Goal: Find specific fact: Find contact information

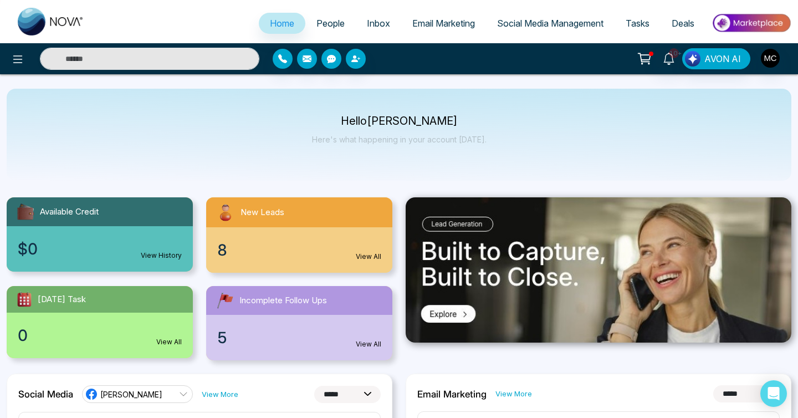
select select "*"
click at [334, 22] on span "People" at bounding box center [331, 23] width 28 height 11
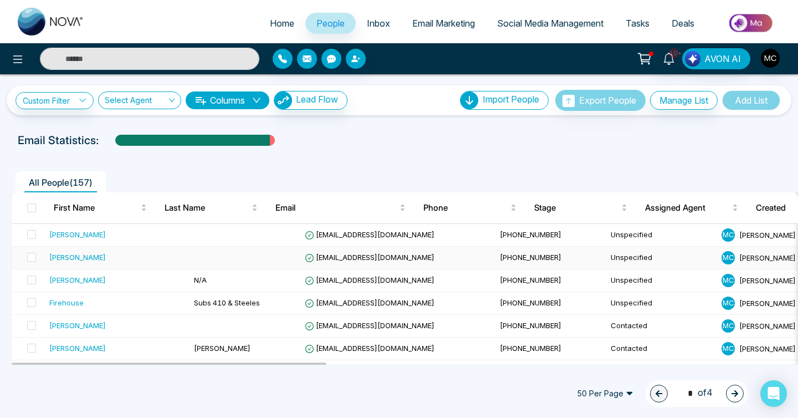
click at [221, 262] on td at bounding box center [245, 258] width 111 height 23
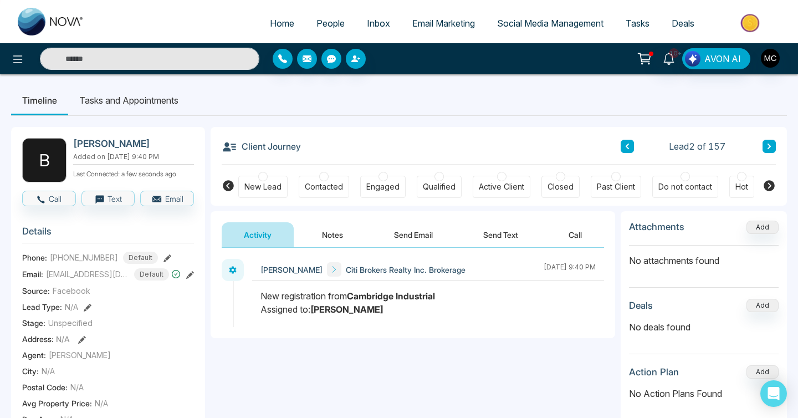
click at [90, 146] on h2 "[PERSON_NAME]" at bounding box center [131, 143] width 116 height 11
click at [85, 145] on h2 "[PERSON_NAME]" at bounding box center [131, 143] width 116 height 11
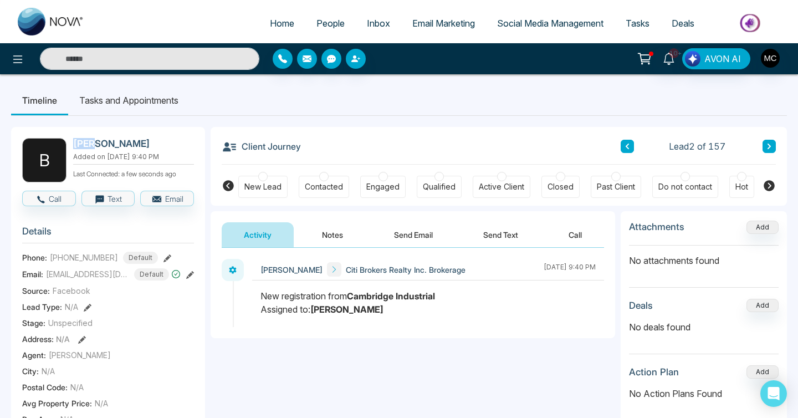
copy h2 "[PERSON_NAME]"
click at [317, 27] on span "People" at bounding box center [331, 23] width 28 height 11
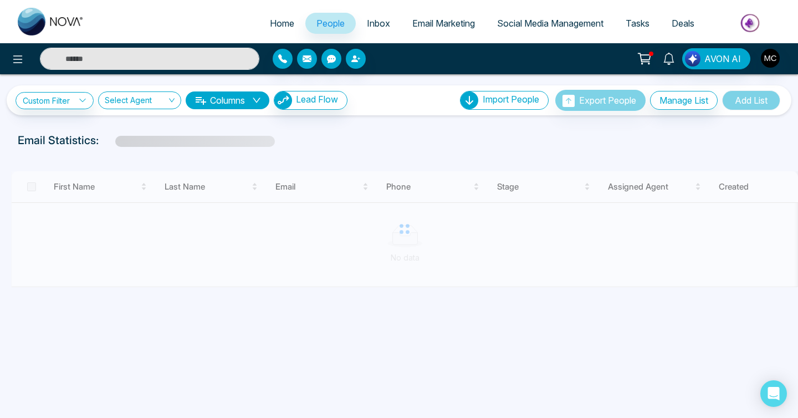
click at [122, 66] on input "text" at bounding box center [150, 59] width 220 height 22
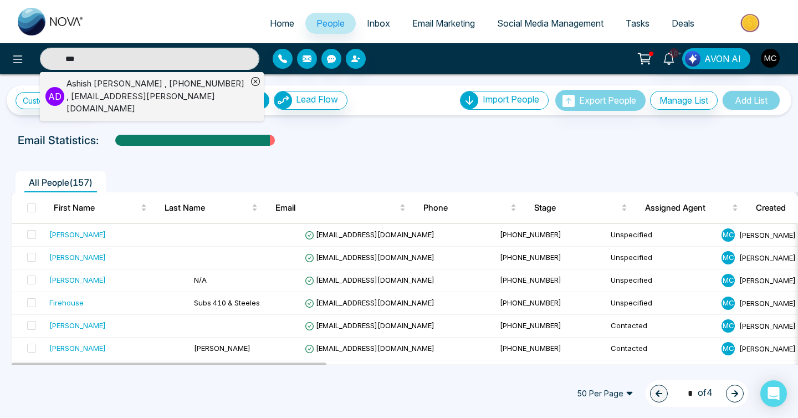
type input "***"
click at [106, 98] on div "[PERSON_NAME] [PERSON_NAME] , [PHONE_NUMBER] , [EMAIL_ADDRESS][PERSON_NAME][DOM…" at bounding box center [157, 97] width 181 height 38
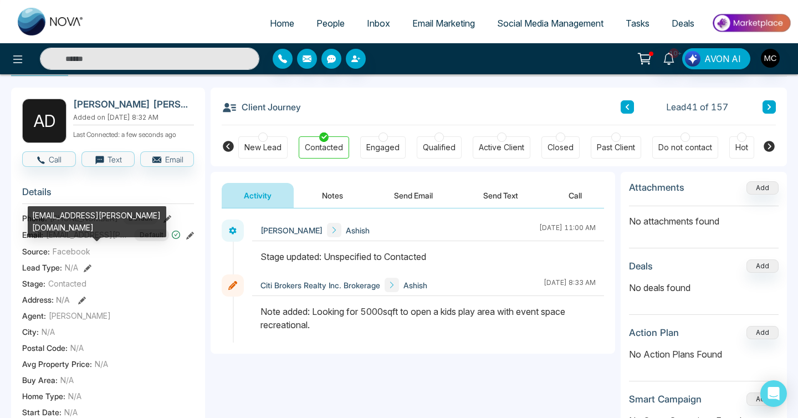
scroll to position [41, 0]
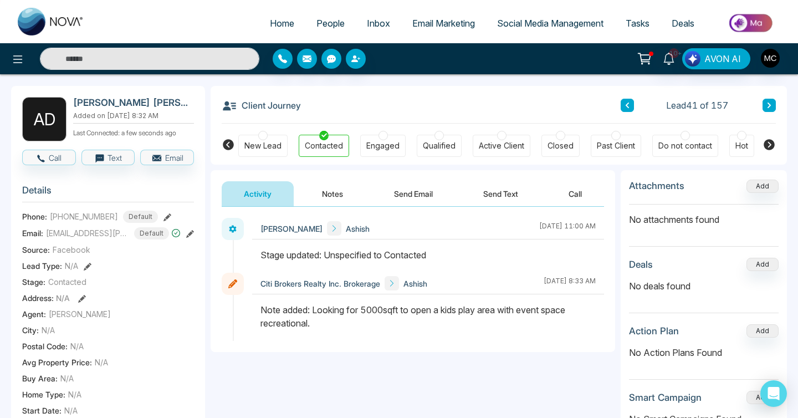
click at [118, 99] on h2 "[PERSON_NAME] [PERSON_NAME]" at bounding box center [131, 102] width 116 height 11
copy h2 "[PERSON_NAME] [PERSON_NAME]"
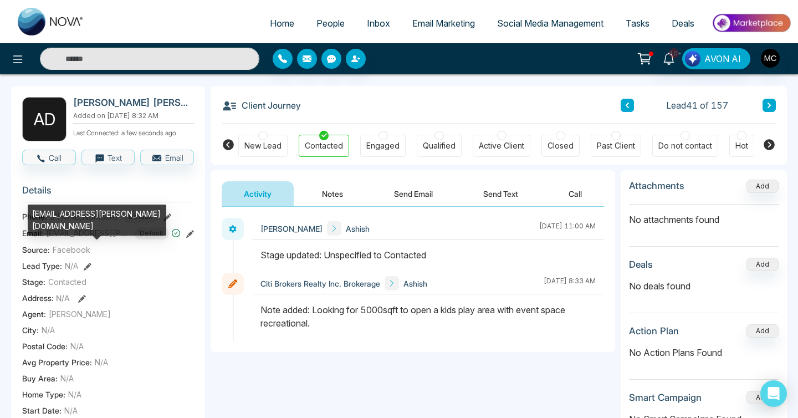
click at [79, 239] on span "[EMAIL_ADDRESS][PERSON_NAME][DOMAIN_NAME]" at bounding box center [87, 233] width 83 height 12
copy span "[EMAIL_ADDRESS][PERSON_NAME][DOMAIN_NAME]"
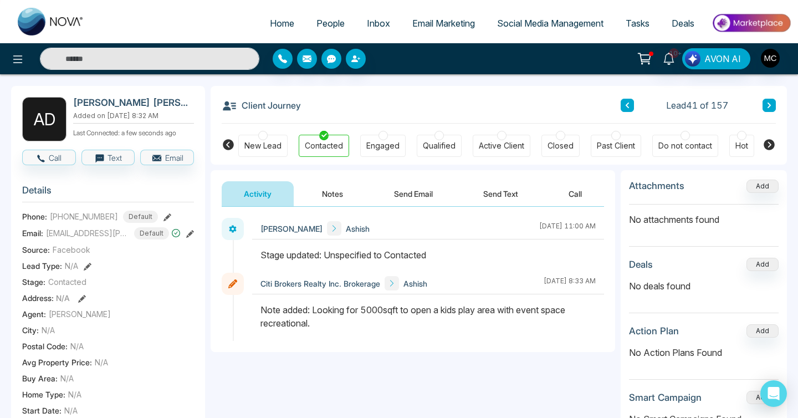
click at [80, 216] on section "Details Phone: [PHONE_NUMBER] Default Email: [EMAIL_ADDRESS][PERSON_NAME][DOMAI…" at bounding box center [108, 330] width 172 height 308
drag, startPoint x: 62, startPoint y: 223, endPoint x: 103, endPoint y: 223, distance: 41.6
click at [103, 222] on span "[PHONE_NUMBER]" at bounding box center [84, 217] width 68 height 12
click at [105, 222] on span "[PHONE_NUMBER]" at bounding box center [84, 217] width 68 height 12
drag, startPoint x: 109, startPoint y: 222, endPoint x: 60, endPoint y: 224, distance: 49.4
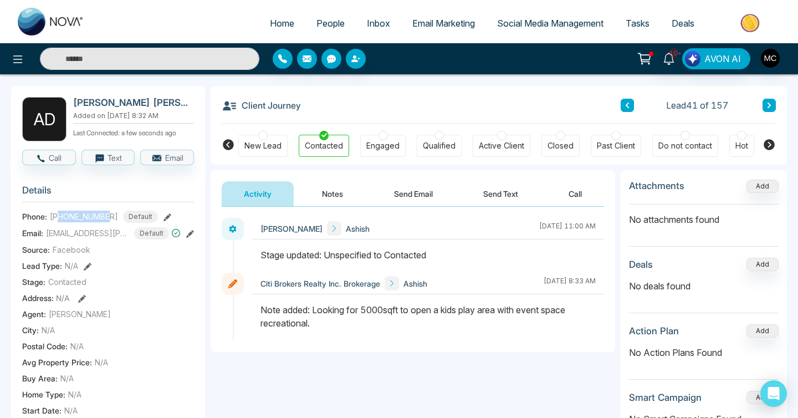
click at [60, 222] on span "[PHONE_NUMBER]" at bounding box center [84, 217] width 68 height 12
copy span "4377702706"
